Goal: Find contact information

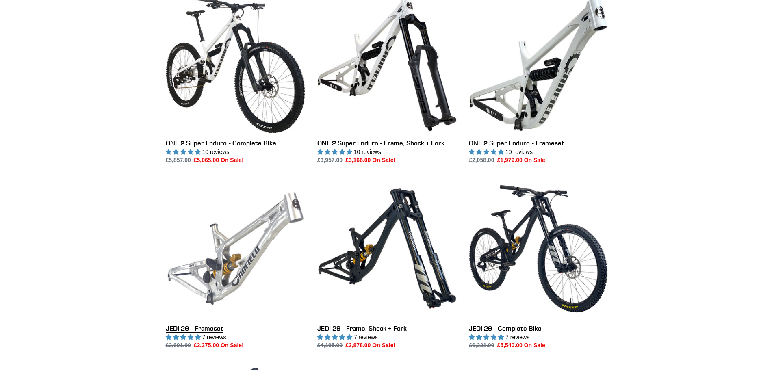
click at [236, 250] on link "JEDI 29 - Frameset" at bounding box center [235, 264] width 139 height 171
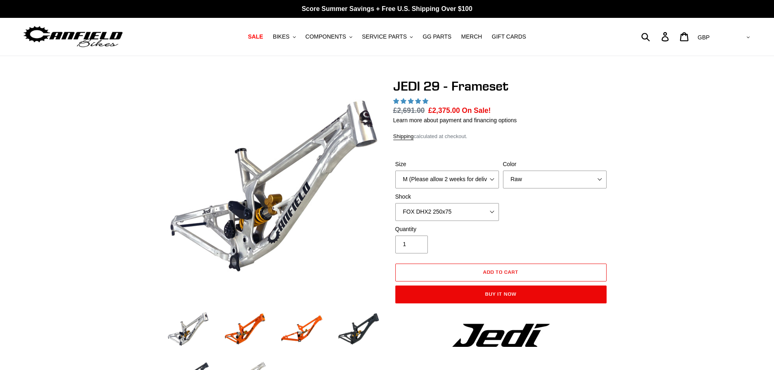
select select "highest-rating"
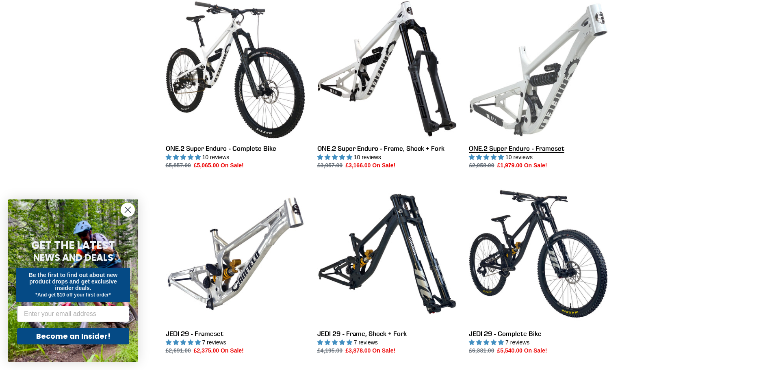
scroll to position [203, 0]
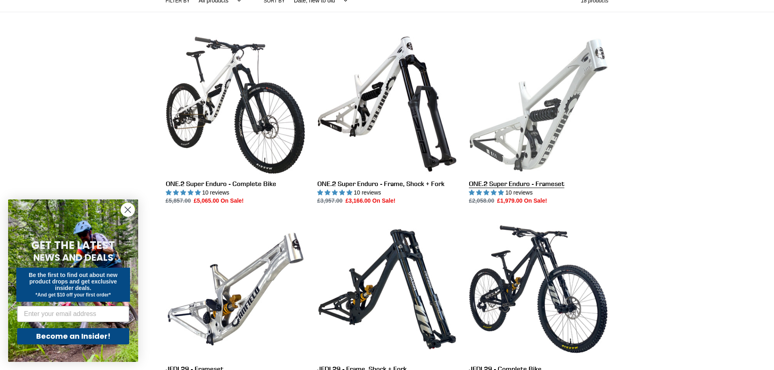
click at [539, 127] on link "ONE.2 Super Enduro - Frameset" at bounding box center [538, 120] width 139 height 171
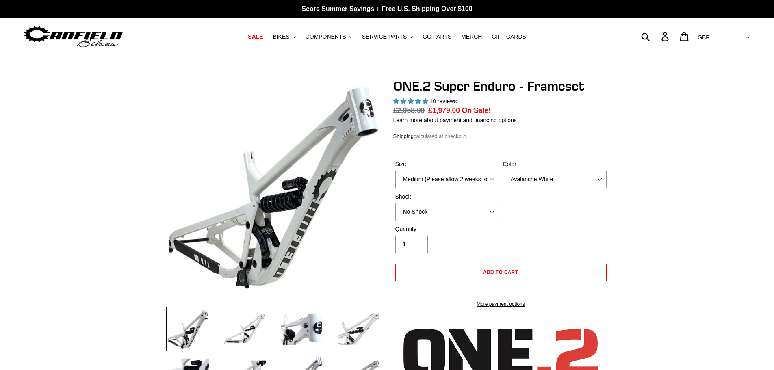
select select "highest-rating"
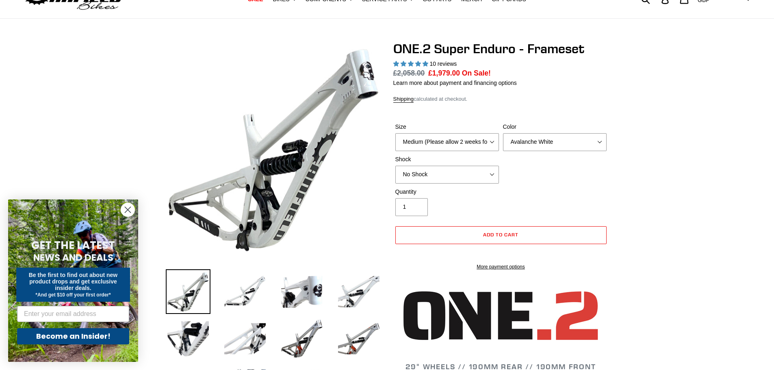
scroll to position [81, 0]
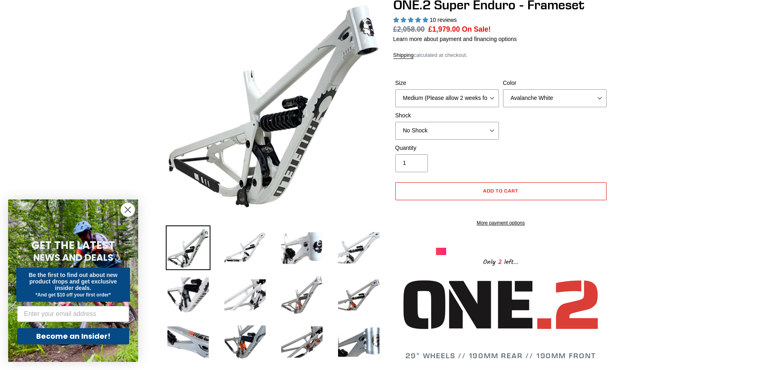
click at [296, 294] on img at bounding box center [302, 295] width 45 height 45
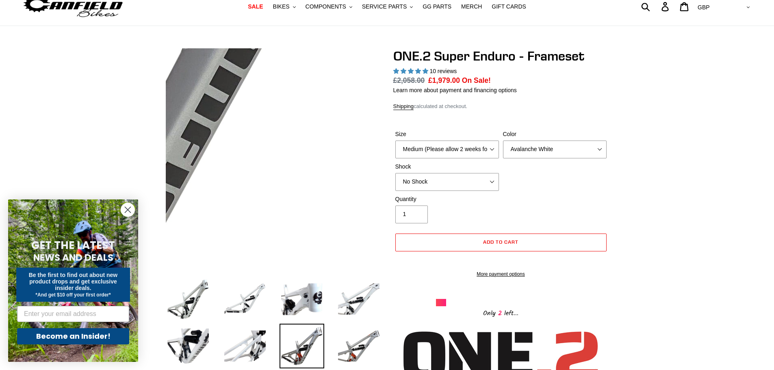
scroll to position [0, 0]
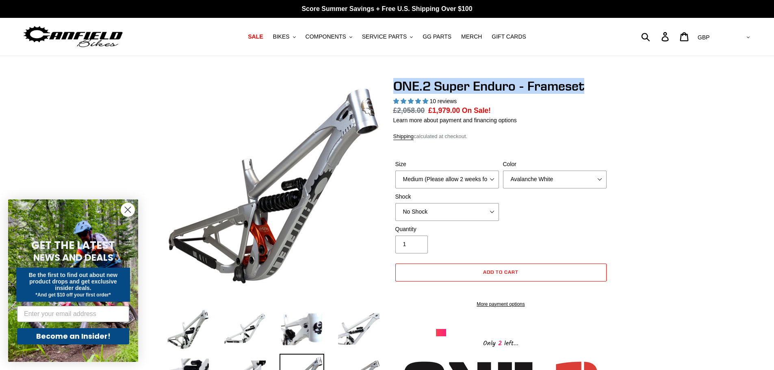
drag, startPoint x: 585, startPoint y: 85, endPoint x: 396, endPoint y: 90, distance: 189.5
click at [396, 90] on h1 "ONE.2 Super Enduro - Frameset" at bounding box center [501, 85] width 215 height 15
copy h1 "ONE.2 Super Enduro - Frameset"
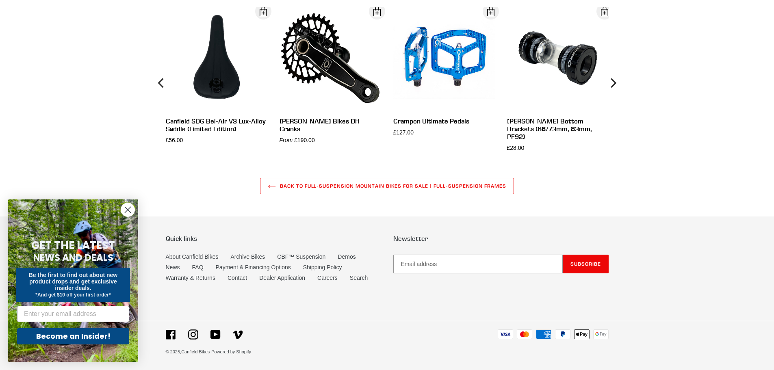
scroll to position [2242, 0]
click at [235, 279] on link "Contact" at bounding box center [238, 278] width 20 height 7
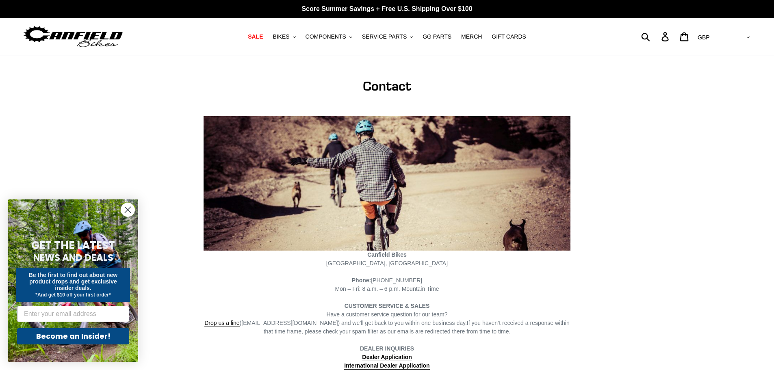
click at [128, 208] on circle "Close dialog" at bounding box center [127, 209] width 13 height 13
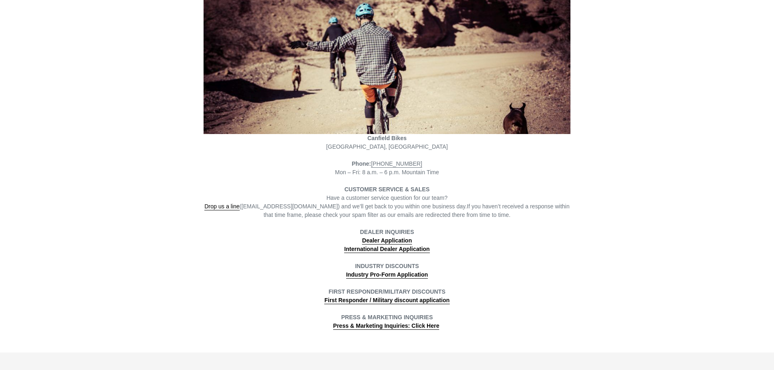
scroll to position [131, 0]
